Goal: Task Accomplishment & Management: Use online tool/utility

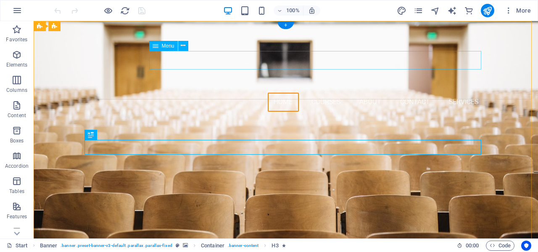
click at [466, 93] on nav "Home Courses About Contact Services" at bounding box center [285, 102] width 397 height 19
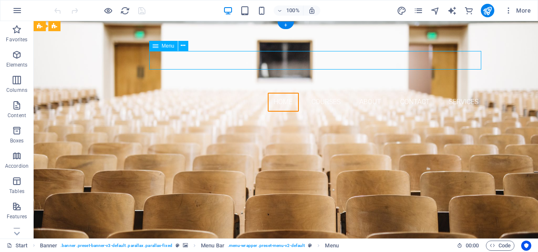
click at [466, 93] on nav "Home Courses About Contact Services" at bounding box center [285, 102] width 397 height 19
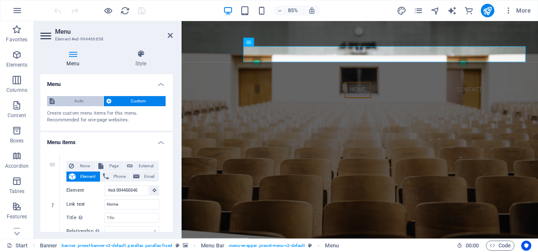
click at [76, 97] on span "Auto" at bounding box center [79, 101] width 44 height 10
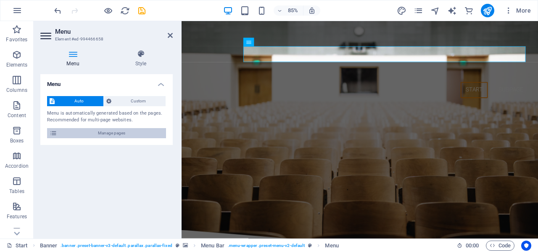
click at [87, 135] on span "Manage pages" at bounding box center [112, 133] width 104 height 10
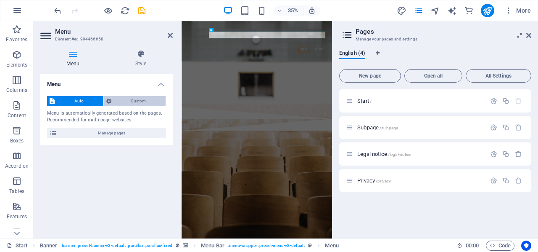
click at [135, 100] on span "Custom" at bounding box center [139, 101] width 50 height 10
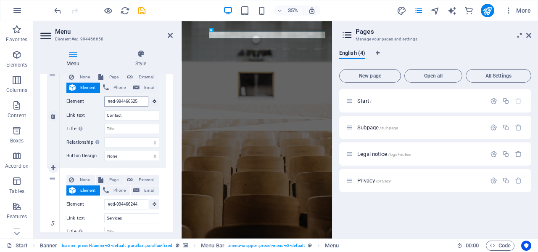
scroll to position [2105, 0]
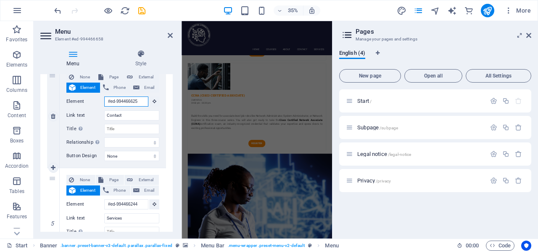
click at [130, 103] on input "#ed-994466625" at bounding box center [126, 101] width 44 height 10
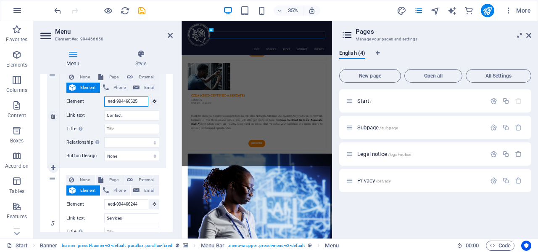
click at [130, 103] on input "#ed-994466625" at bounding box center [126, 101] width 44 height 10
click at [134, 103] on input "#ed-994466625" at bounding box center [126, 101] width 44 height 10
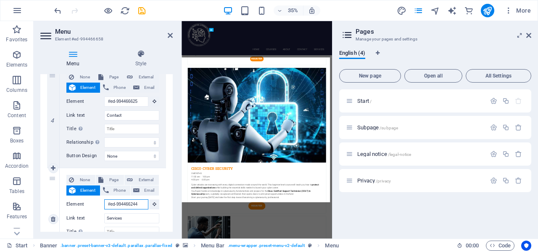
scroll to position [1721, 0]
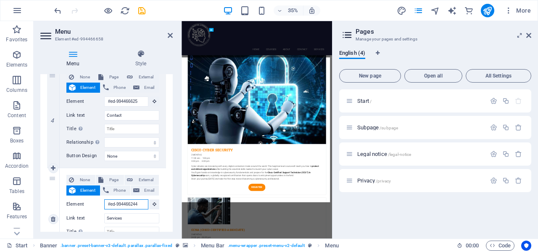
click at [132, 200] on input "#ed-994466244" at bounding box center [126, 204] width 44 height 10
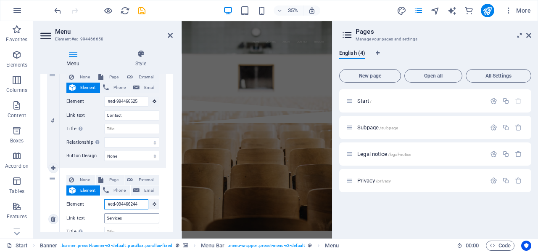
scroll to position [0, 0]
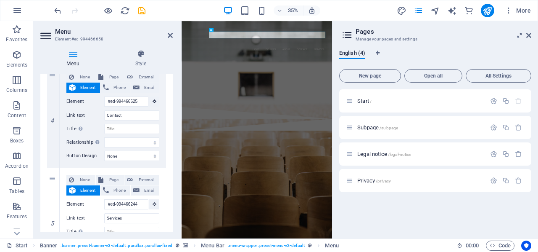
drag, startPoint x: 173, startPoint y: 191, endPoint x: 171, endPoint y: 215, distance: 24.5
click at [171, 215] on div "Menu Style Menu Auto Custom Create custom menu items for this menu. Recommended…" at bounding box center [107, 140] width 146 height 195
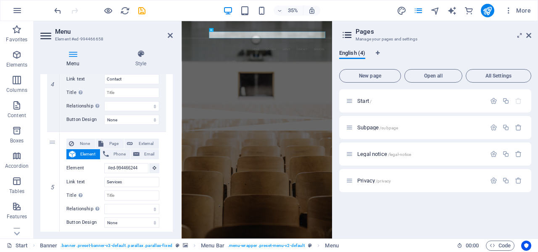
scroll to position [405, 0]
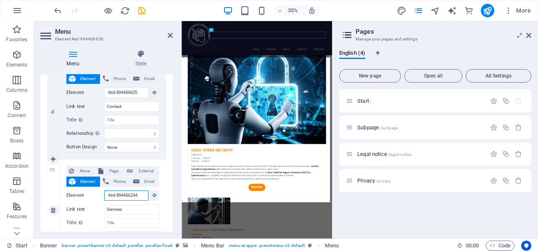
click at [131, 193] on input "#ed-994466244" at bounding box center [126, 195] width 44 height 10
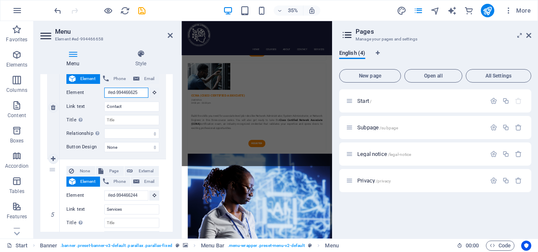
scroll to position [0, 0]
click at [133, 92] on input "#ed-994466625" at bounding box center [126, 92] width 44 height 10
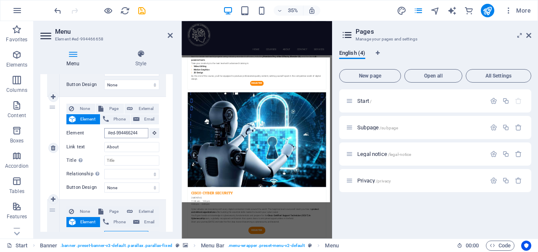
scroll to position [1721, 0]
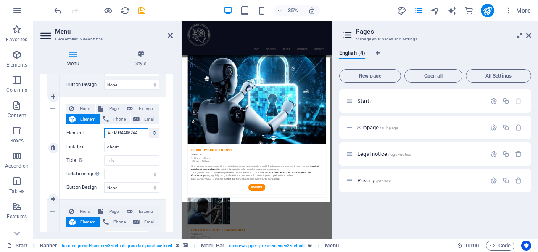
click at [131, 132] on input "#ed-994466244" at bounding box center [126, 133] width 44 height 10
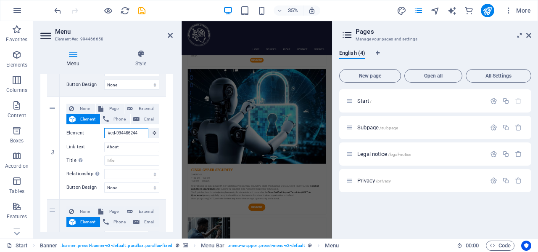
scroll to position [0, 0]
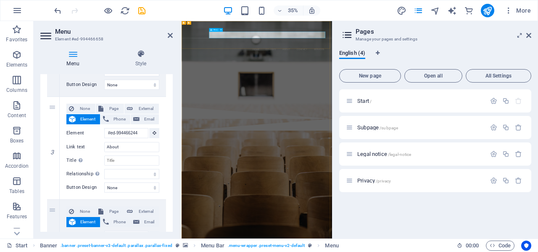
click at [538, 93] on nav "Home Courses About Contact Services" at bounding box center [397, 102] width 397 height 19
click at [482, 93] on nav "Home Courses About Contact Services" at bounding box center [397, 102] width 397 height 19
click at [488, 159] on div "Are you ready to BOOST YOUR DIGITAL SKILLS? Join our COURSES Our Courses" at bounding box center [397, 192] width 430 height 148
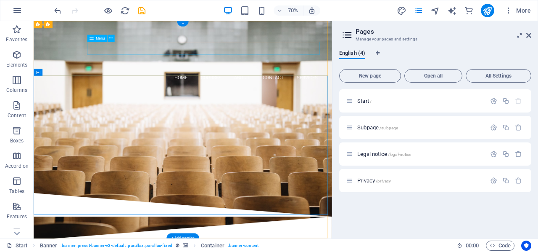
click at [386, 93] on nav "Home Courses About Contact Services" at bounding box center [246, 102] width 397 height 19
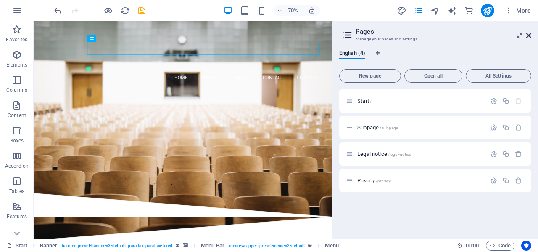
click at [529, 34] on icon at bounding box center [529, 35] width 5 height 7
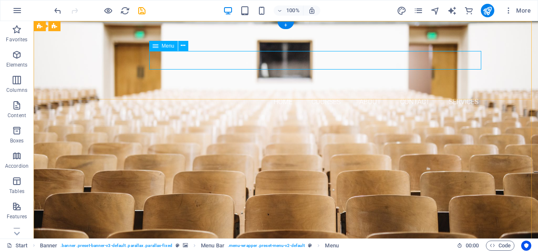
click at [412, 93] on nav "Home Courses About Contact Services" at bounding box center [285, 102] width 397 height 19
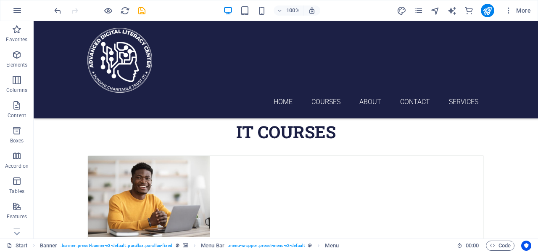
scroll to position [599, 0]
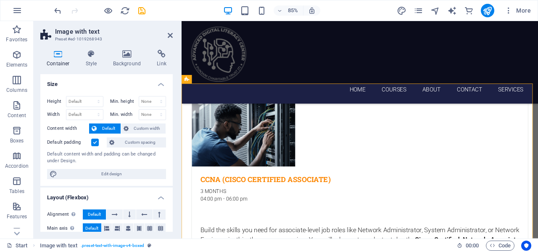
drag, startPoint x: 106, startPoint y: 38, endPoint x: 72, endPoint y: 37, distance: 34.1
click at [73, 37] on h3 "Preset #ed-1019268943" at bounding box center [105, 39] width 101 height 8
click at [96, 39] on h3 "Preset #ed-1019268943" at bounding box center [105, 39] width 101 height 8
click at [95, 39] on h3 "Preset #ed-1019268943" at bounding box center [105, 39] width 101 height 8
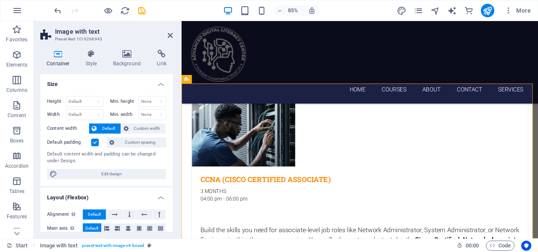
click at [95, 39] on h3 "Preset #ed-1019268943" at bounding box center [105, 39] width 101 height 8
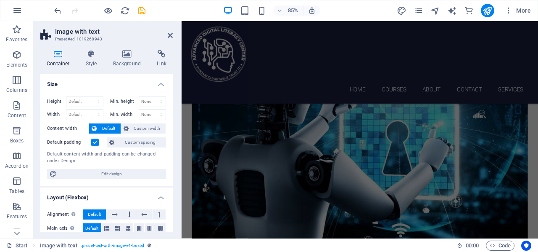
scroll to position [1418, 0]
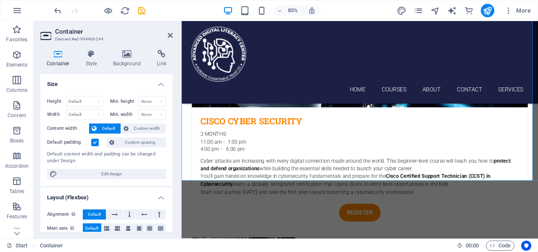
scroll to position [1689, 0]
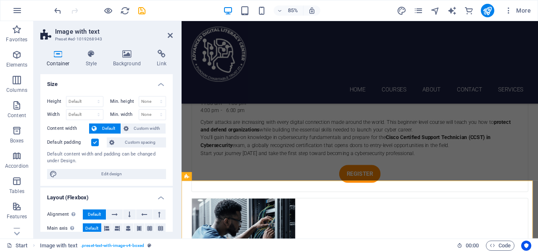
click at [82, 38] on h3 "Preset #ed-1019268943" at bounding box center [105, 39] width 101 height 8
click at [87, 36] on h3 "Preset #ed-1019268943" at bounding box center [105, 39] width 101 height 8
drag, startPoint x: 55, startPoint y: 39, endPoint x: 94, endPoint y: 39, distance: 39.1
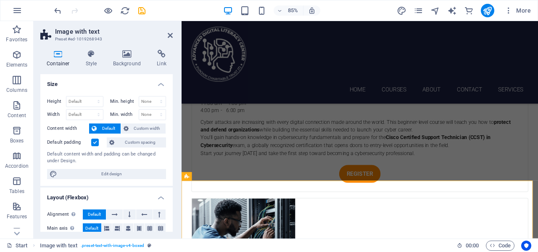
click at [94, 39] on header "Image with text Preset #ed-1019268943" at bounding box center [106, 32] width 132 height 22
click at [171, 35] on icon at bounding box center [170, 35] width 5 height 7
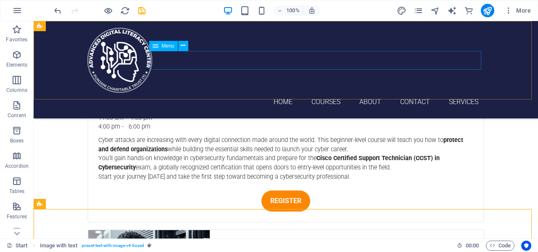
click at [429, 93] on nav "Home Courses About Contact Services" at bounding box center [285, 102] width 397 height 19
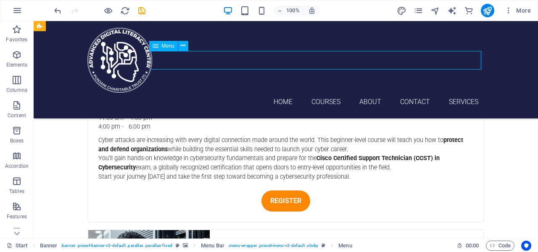
click at [429, 93] on nav "Home Courses About Contact Services" at bounding box center [285, 102] width 397 height 19
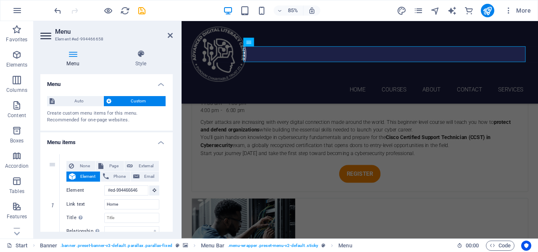
click at [170, 83] on h4 "Menu" at bounding box center [106, 81] width 132 height 15
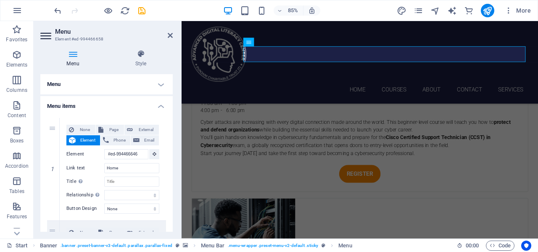
click at [161, 86] on h4 "Menu" at bounding box center [106, 84] width 132 height 20
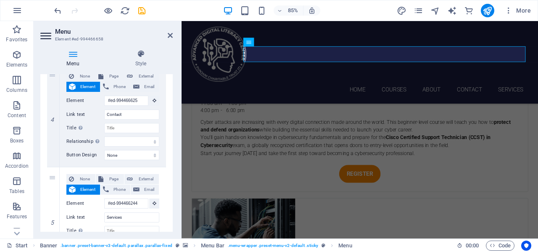
scroll to position [459, 0]
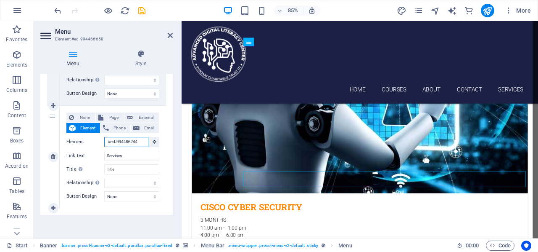
click at [136, 140] on input "#ed-994466244" at bounding box center [126, 142] width 44 height 10
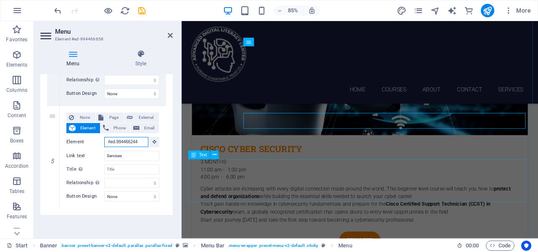
scroll to position [0, 1]
type input "#ed-99446624"
select select
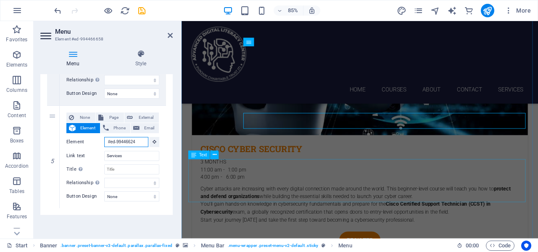
select select
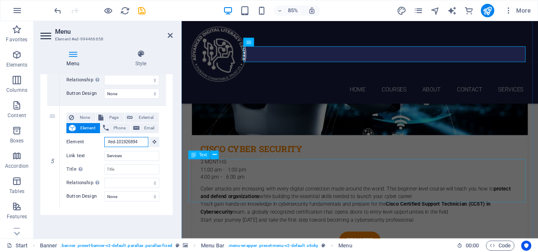
type input "#ed-1019268943"
select select
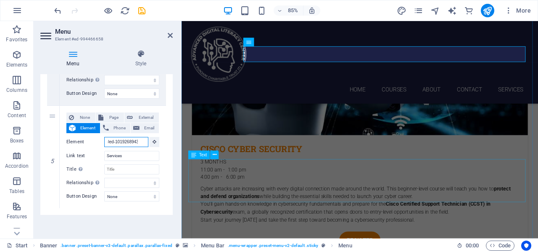
type input "#ed-1019268943"
select select
type input "#ed-1019268943"
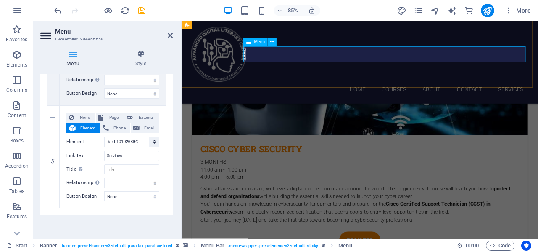
click at [538, 93] on nav "Home Courses About Contact Services" at bounding box center [391, 102] width 397 height 19
click at [120, 233] on div "Menu Style Menu Auto Custom Create custom menu items for this menu. Recommended…" at bounding box center [107, 140] width 146 height 195
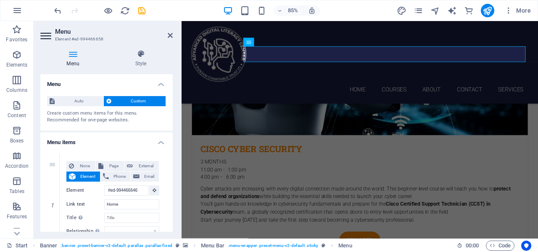
click at [158, 139] on h4 "Menu items" at bounding box center [106, 139] width 132 height 15
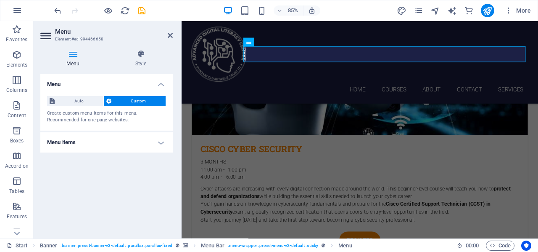
click at [158, 139] on h4 "Menu items" at bounding box center [106, 142] width 132 height 20
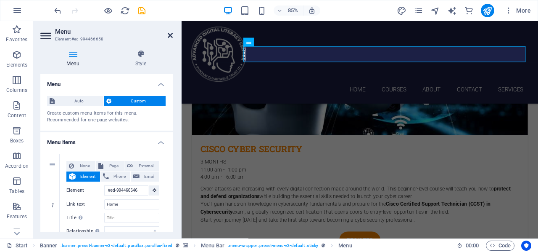
click at [171, 36] on icon at bounding box center [170, 35] width 5 height 7
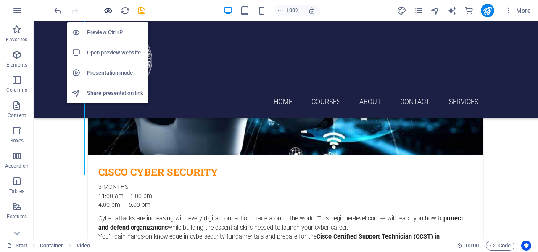
click at [106, 13] on icon "button" at bounding box center [108, 11] width 10 height 10
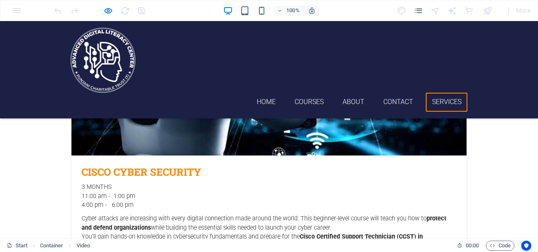
click at [445, 93] on link "Services" at bounding box center [447, 102] width 42 height 19
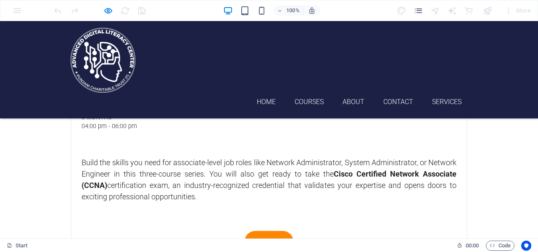
scroll to position [1932, 0]
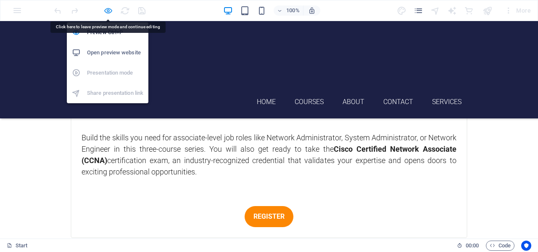
click at [106, 11] on icon "button" at bounding box center [108, 11] width 10 height 10
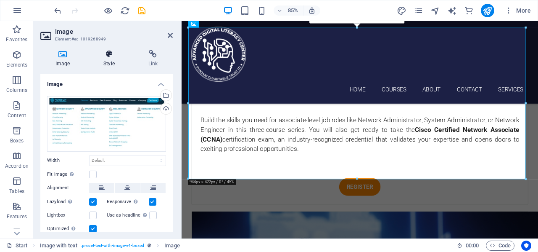
click at [112, 57] on icon at bounding box center [108, 54] width 41 height 8
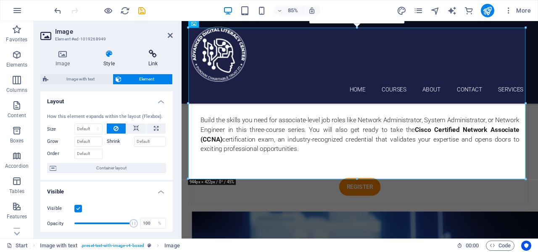
click at [156, 58] on icon at bounding box center [153, 54] width 40 height 8
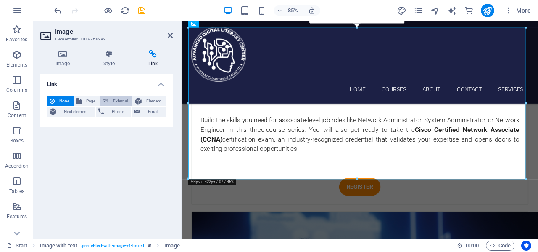
click at [122, 98] on span "External" at bounding box center [120, 101] width 19 height 10
select select "blank"
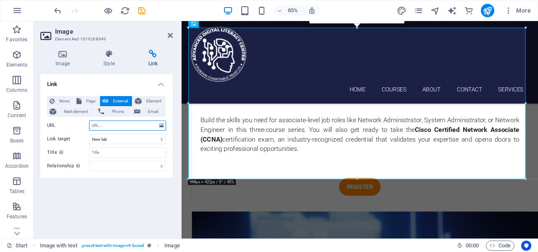
click at [132, 127] on input "URL" at bounding box center [127, 125] width 77 height 10
paste input "[URL][DOMAIN_NAME]"
type input "[URL][DOMAIN_NAME]"
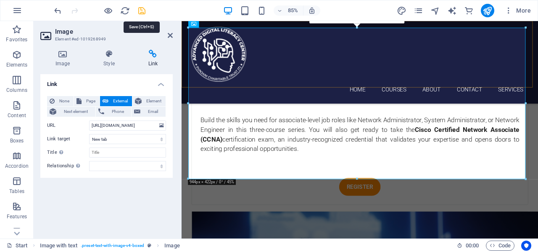
click at [138, 11] on icon "save" at bounding box center [142, 11] width 10 height 10
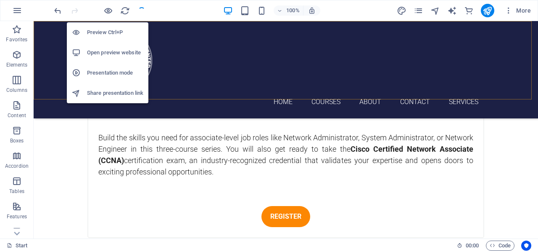
click at [107, 33] on h6 "Preview Ctrl+P" at bounding box center [115, 32] width 56 height 10
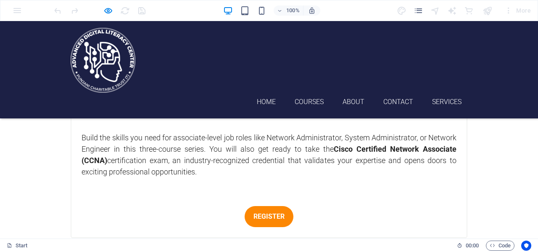
click at [421, 93] on ul "Home Courses About Contact Services" at bounding box center [269, 102] width 397 height 19
click at [441, 93] on link "Services" at bounding box center [447, 102] width 42 height 19
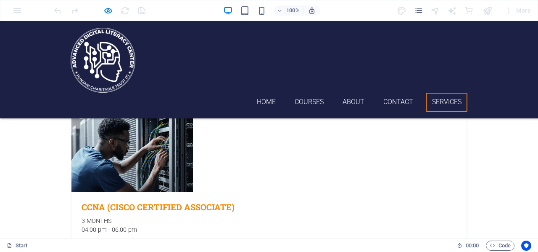
scroll to position [1799, 0]
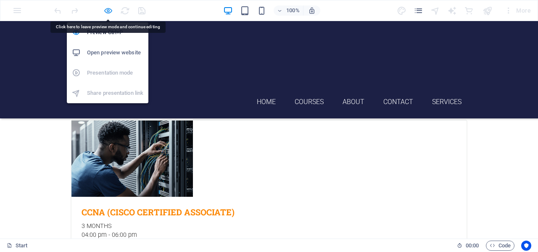
click at [111, 8] on icon "button" at bounding box center [108, 11] width 10 height 10
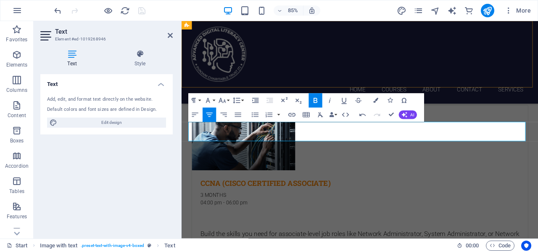
click at [442, 78] on div "Home Courses About Contact Services Menu" at bounding box center [392, 69] width 420 height 97
